Goal: Task Accomplishment & Management: Manage account settings

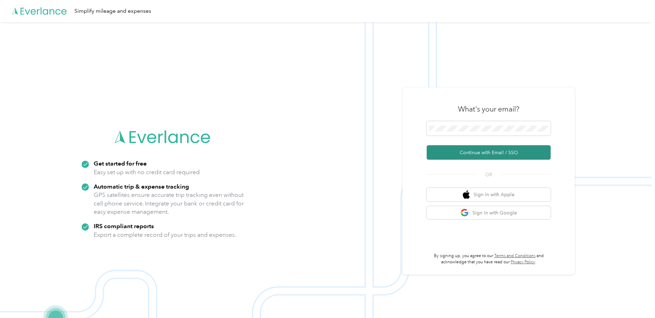
click at [461, 154] on button "Continue with Email / SSO" at bounding box center [488, 152] width 124 height 14
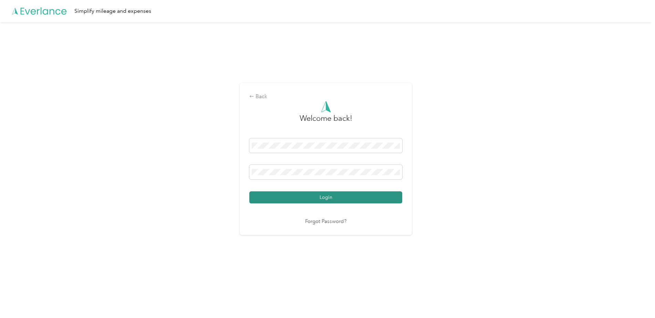
click at [280, 195] on button "Login" at bounding box center [325, 197] width 153 height 12
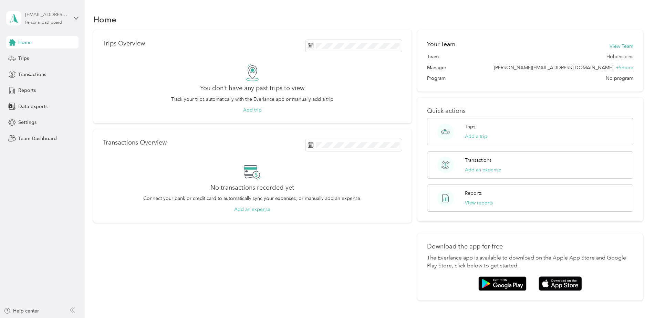
click at [43, 22] on div "Personal dashboard" at bounding box center [43, 23] width 37 height 4
click at [53, 56] on div "Team dashboard" at bounding box center [78, 57] width 135 height 12
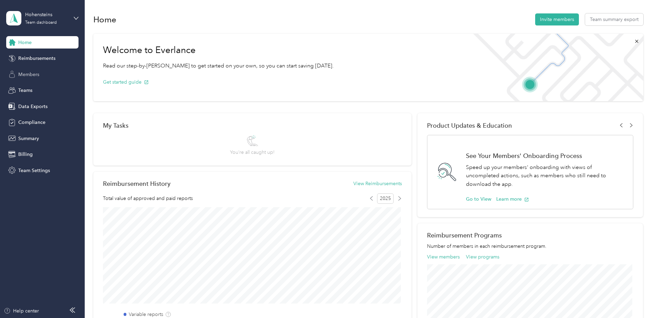
click at [49, 71] on div "Members" at bounding box center [42, 74] width 72 height 12
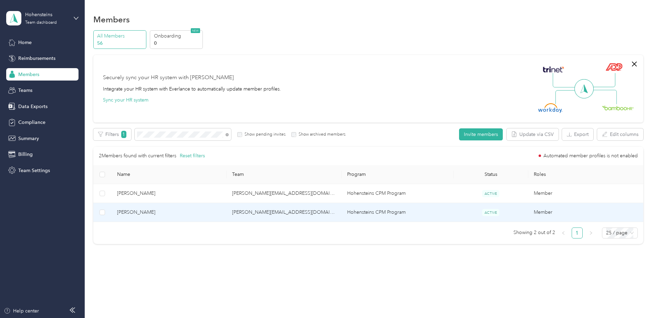
click at [136, 209] on td "[PERSON_NAME]" at bounding box center [169, 212] width 115 height 19
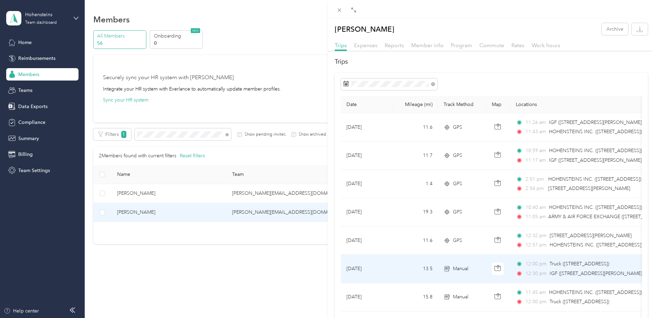
scroll to position [34, 0]
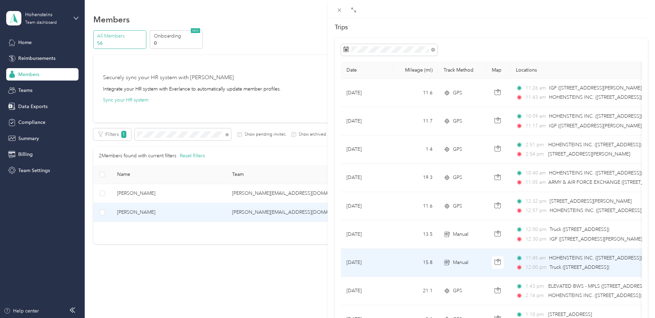
click at [381, 269] on td "[DATE]" at bounding box center [367, 263] width 52 height 28
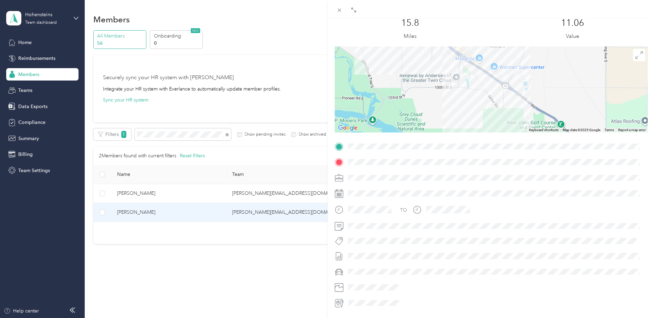
drag, startPoint x: 457, startPoint y: 81, endPoint x: 464, endPoint y: 108, distance: 27.7
click at [465, 108] on div at bounding box center [491, 89] width 313 height 86
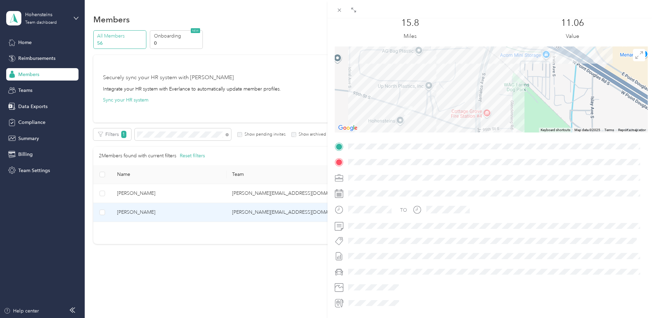
drag, startPoint x: 435, startPoint y: 106, endPoint x: 466, endPoint y: 65, distance: 50.8
click at [466, 65] on div at bounding box center [491, 89] width 313 height 86
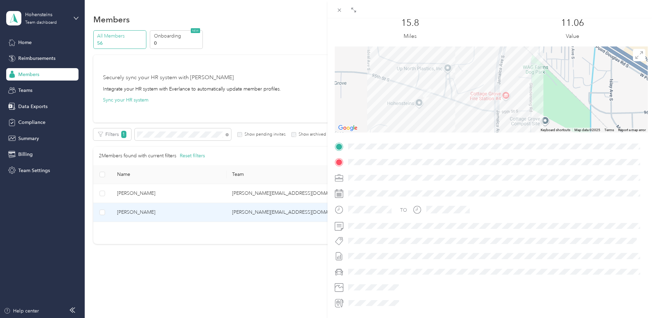
drag, startPoint x: 421, startPoint y: 105, endPoint x: 441, endPoint y: 88, distance: 25.9
click at [441, 88] on div at bounding box center [491, 89] width 313 height 86
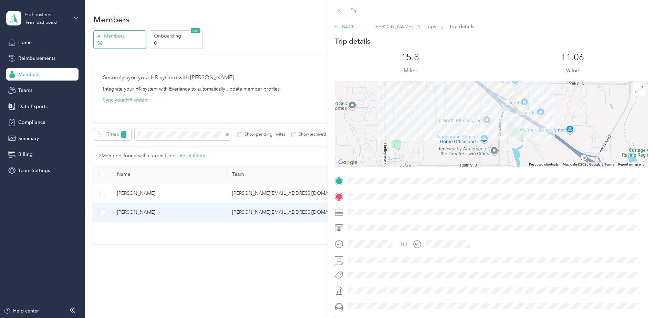
click at [339, 23] on div "BACK" at bounding box center [345, 26] width 20 height 7
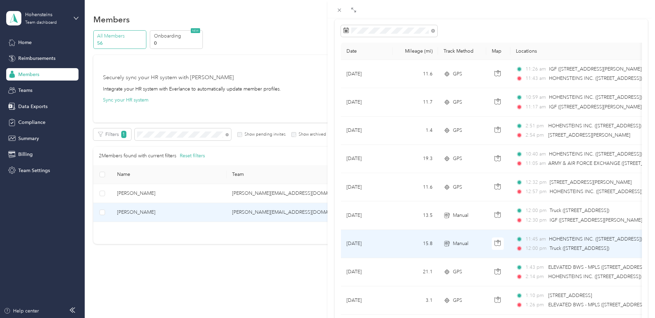
scroll to position [69, 0]
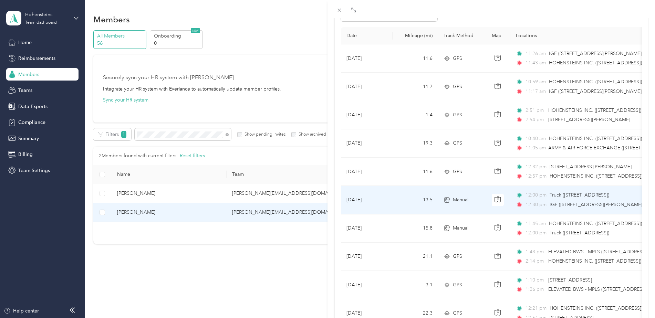
click at [392, 204] on td "[DATE]" at bounding box center [367, 200] width 52 height 28
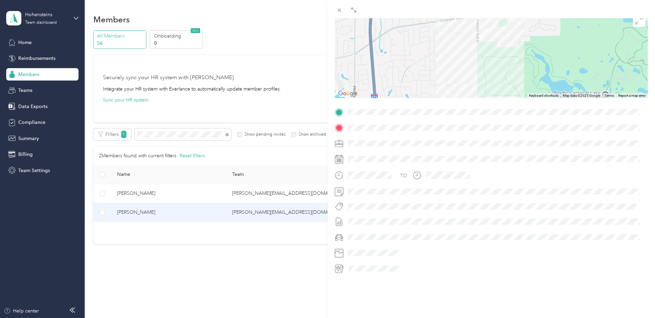
drag, startPoint x: 427, startPoint y: 83, endPoint x: 449, endPoint y: 39, distance: 49.6
click at [449, 39] on div at bounding box center [491, 55] width 313 height 86
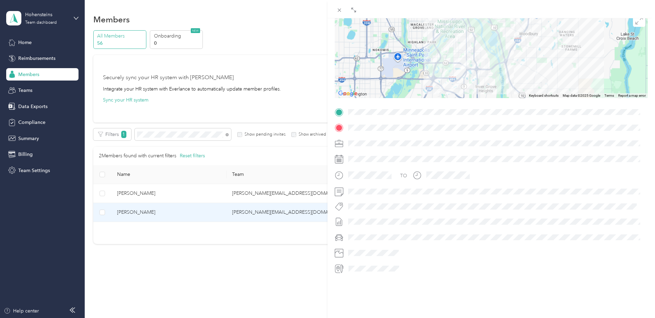
drag, startPoint x: 438, startPoint y: 46, endPoint x: 518, endPoint y: 2, distance: 90.9
click at [517, 3] on div "BACK [PERSON_NAME] Trips Trip details Trip details This trip cannot be edited b…" at bounding box center [490, 168] width 327 height 336
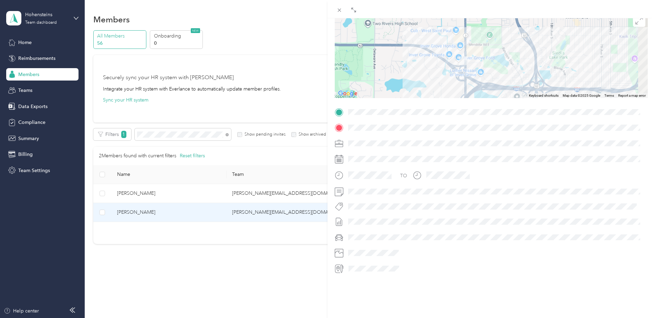
drag, startPoint x: 523, startPoint y: 35, endPoint x: 436, endPoint y: 80, distance: 98.2
click at [436, 80] on div at bounding box center [491, 55] width 313 height 86
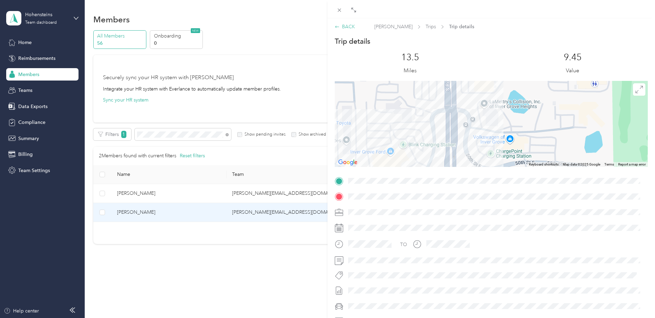
click at [344, 24] on div "BACK" at bounding box center [345, 26] width 20 height 7
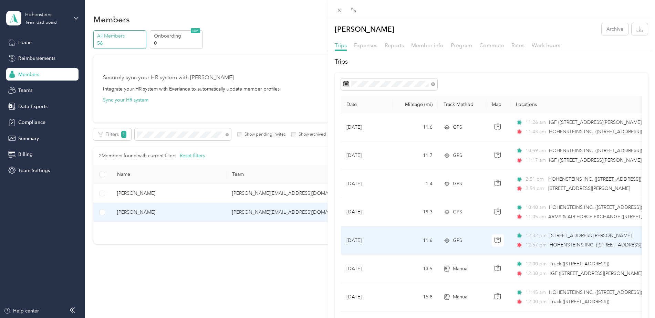
click at [385, 241] on td "[DATE]" at bounding box center [367, 240] width 52 height 28
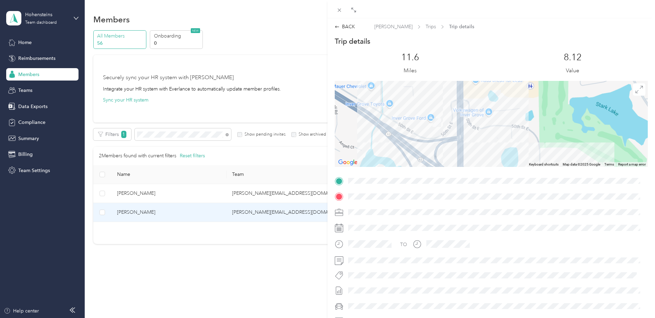
drag, startPoint x: 464, startPoint y: 102, endPoint x: 465, endPoint y: 150, distance: 48.9
click at [465, 150] on div at bounding box center [491, 124] width 313 height 86
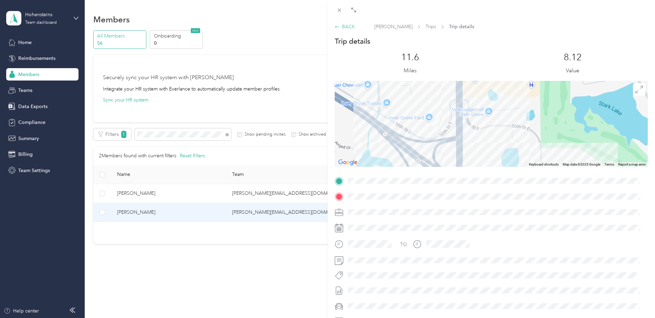
click at [346, 25] on div "BACK" at bounding box center [345, 26] width 20 height 7
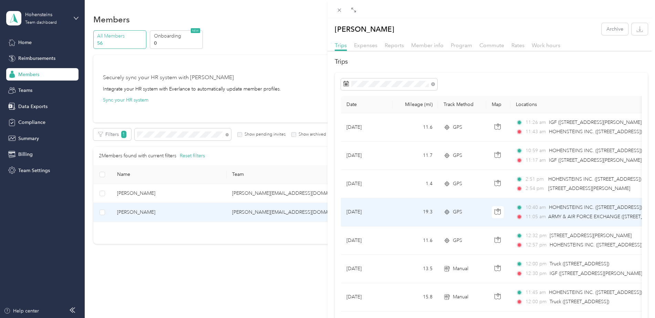
click at [379, 208] on td "[DATE]" at bounding box center [367, 212] width 52 height 28
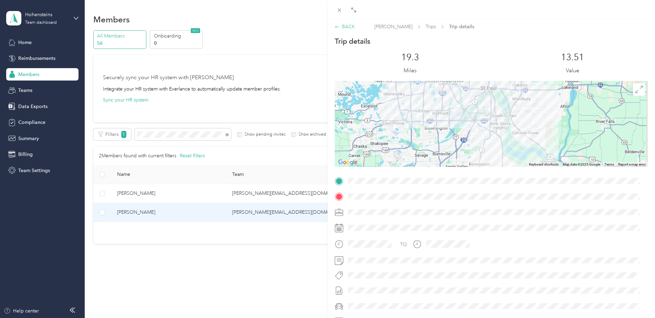
click at [350, 30] on div "BACK" at bounding box center [345, 26] width 20 height 7
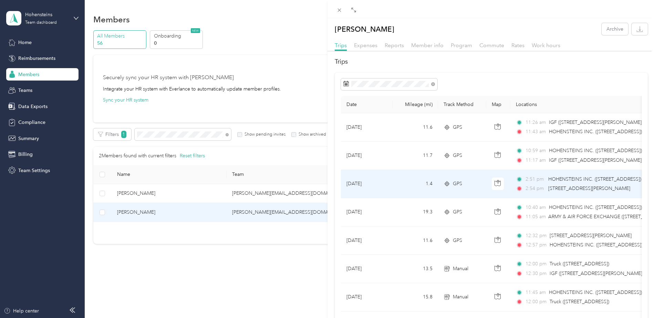
click at [385, 180] on td "[DATE]" at bounding box center [367, 184] width 52 height 28
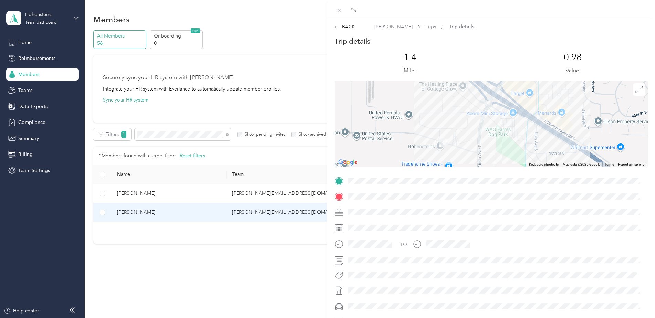
drag, startPoint x: 565, startPoint y: 115, endPoint x: 496, endPoint y: 136, distance: 72.1
click at [496, 136] on div at bounding box center [491, 124] width 313 height 86
click at [345, 24] on div "BACK" at bounding box center [345, 26] width 20 height 7
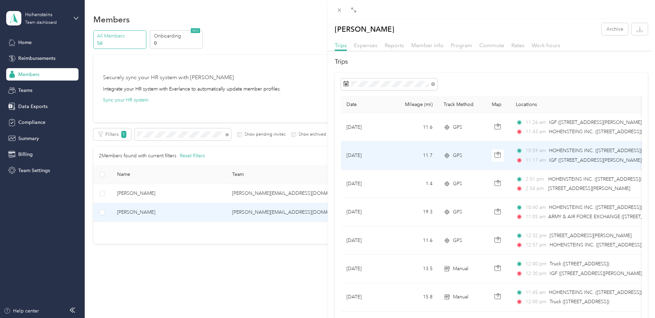
click at [542, 162] on span "11:17 am" at bounding box center [535, 161] width 20 height 8
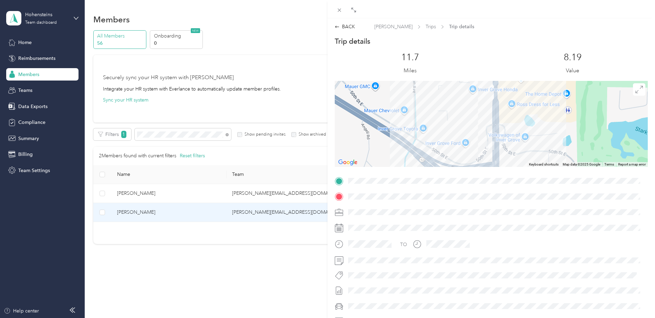
click at [344, 22] on div "BACK [PERSON_NAME] Trips Trip details Trip details This trip cannot be edited b…" at bounding box center [490, 180] width 327 height 325
click at [343, 24] on div "BACK" at bounding box center [345, 26] width 20 height 7
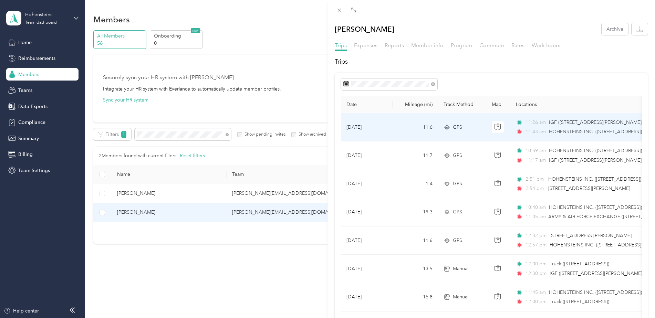
click at [556, 126] on span "IGF ([STREET_ADDRESS][PERSON_NAME])" at bounding box center [596, 123] width 94 height 8
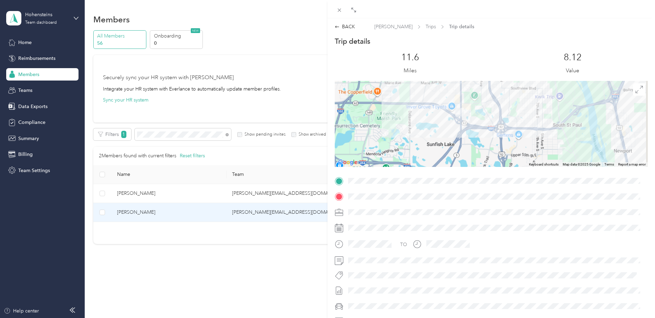
drag, startPoint x: 544, startPoint y: 126, endPoint x: 451, endPoint y: 82, distance: 103.2
click at [451, 83] on div at bounding box center [491, 124] width 313 height 86
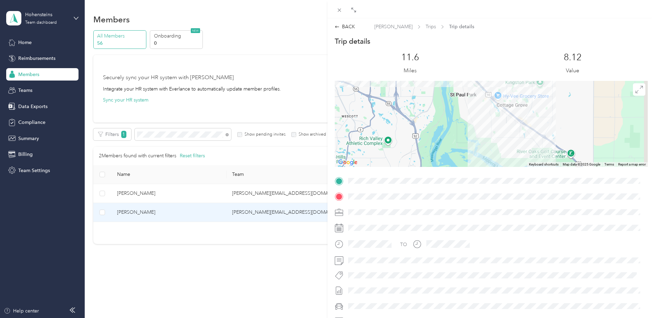
drag, startPoint x: 540, startPoint y: 149, endPoint x: 500, endPoint y: 84, distance: 76.5
click at [501, 85] on div at bounding box center [491, 124] width 313 height 86
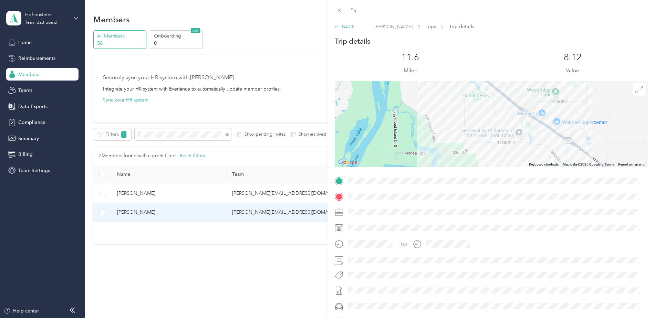
click at [341, 23] on div "BACK" at bounding box center [345, 26] width 20 height 7
